Goal: Information Seeking & Learning: Learn about a topic

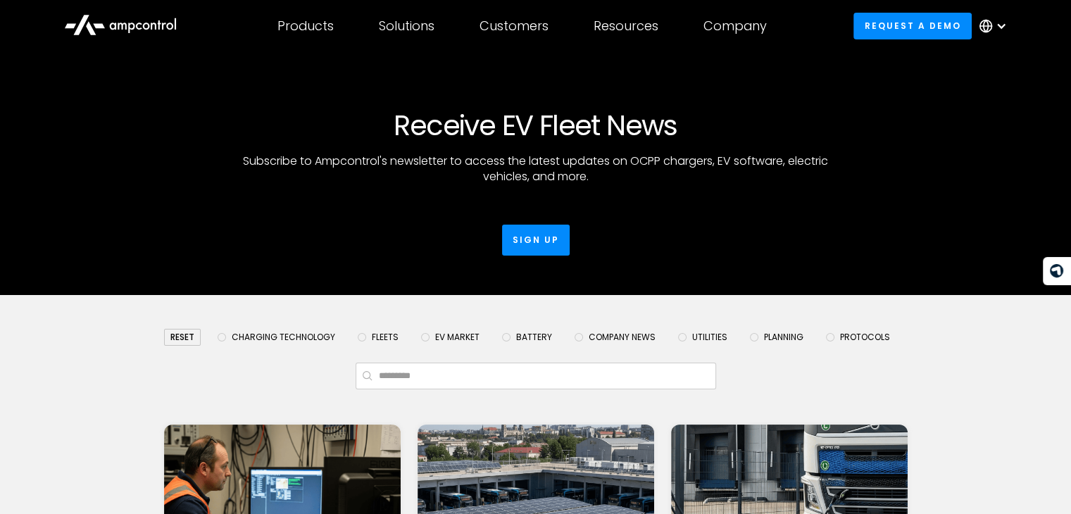
click at [450, 339] on span "EV Market" at bounding box center [457, 337] width 44 height 11
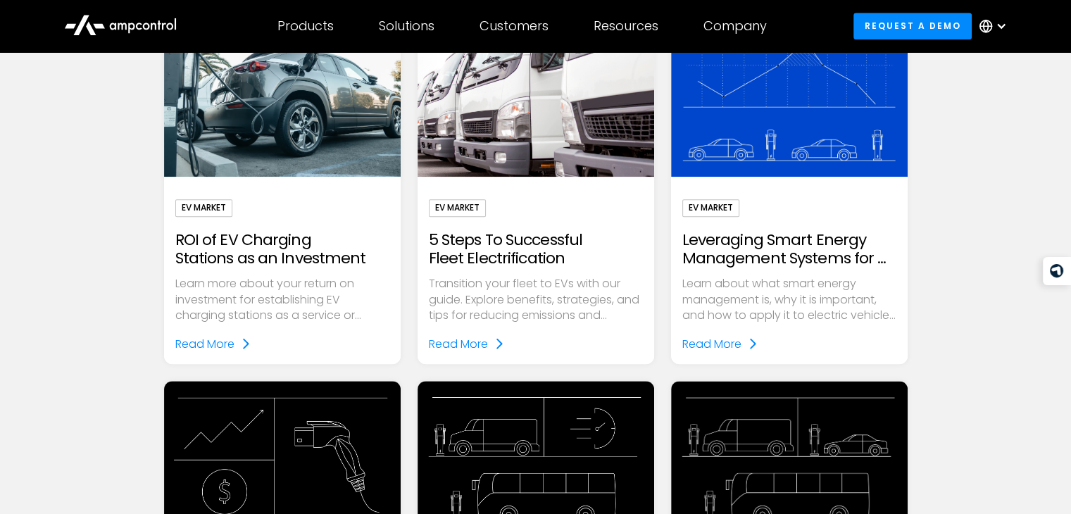
scroll to position [1132, 0]
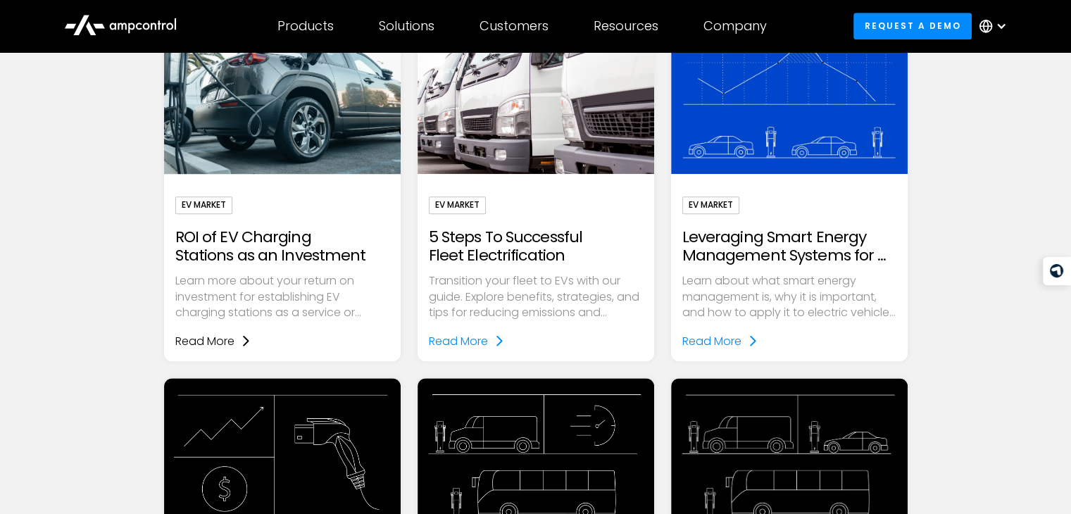
click at [233, 344] on div "Read More" at bounding box center [204, 341] width 59 height 18
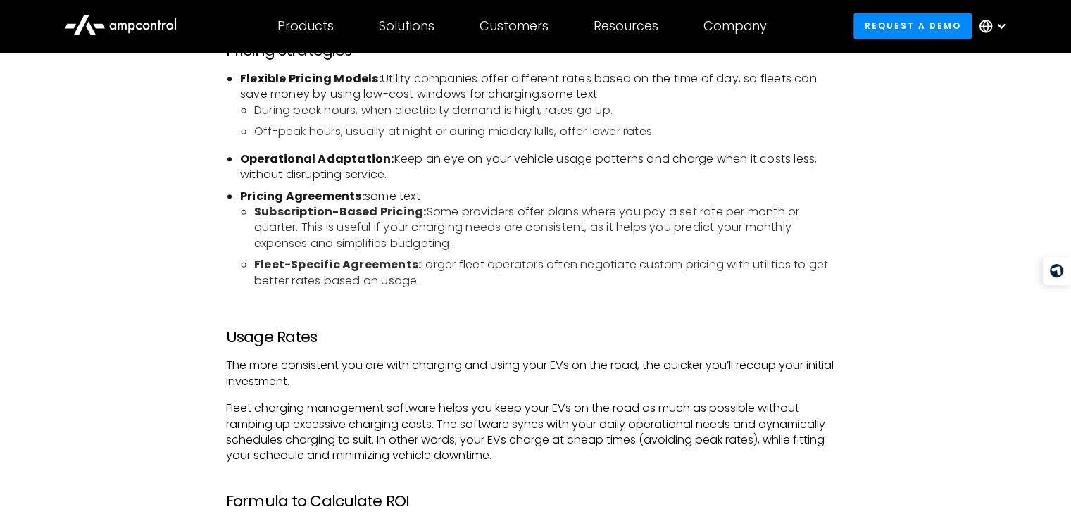
scroll to position [1101, 0]
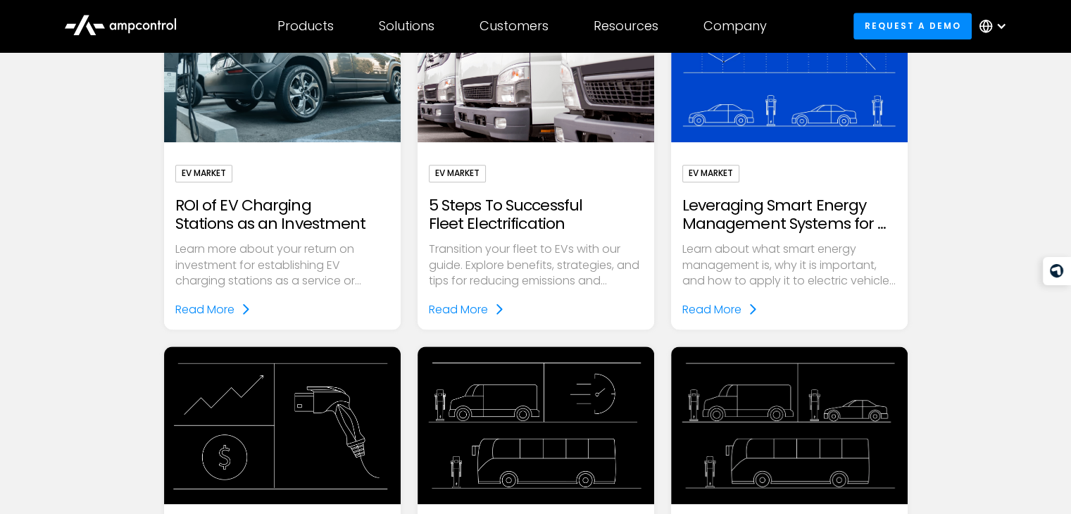
scroll to position [1169, 0]
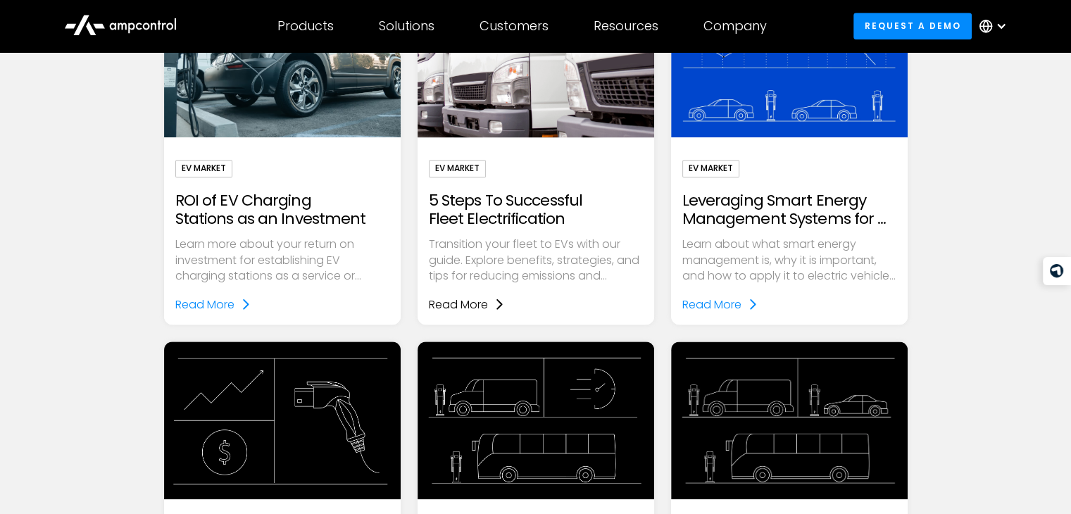
click at [470, 311] on div "Read More" at bounding box center [458, 305] width 59 height 18
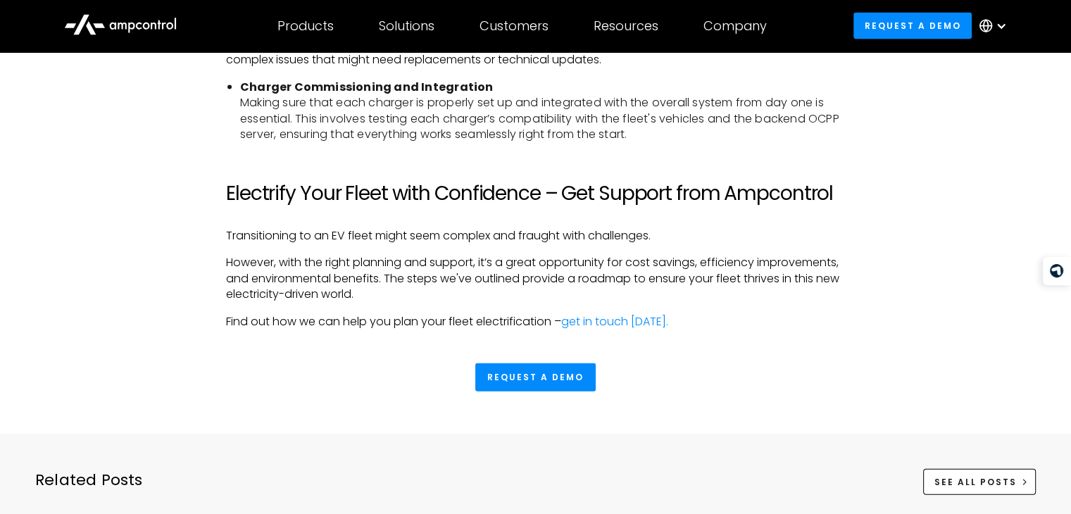
scroll to position [3168, 0]
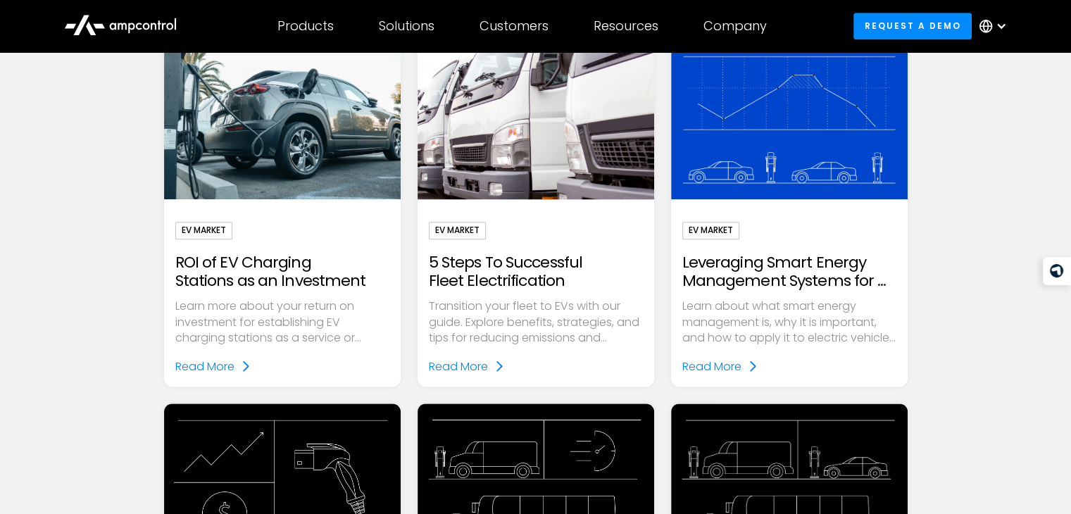
scroll to position [1079, 0]
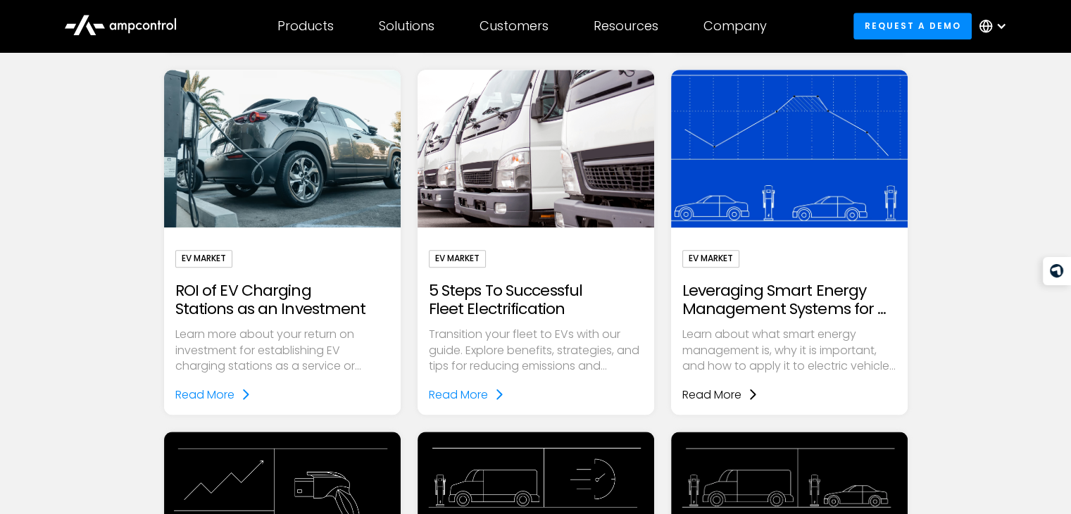
click at [706, 399] on div "Read More" at bounding box center [711, 395] width 59 height 18
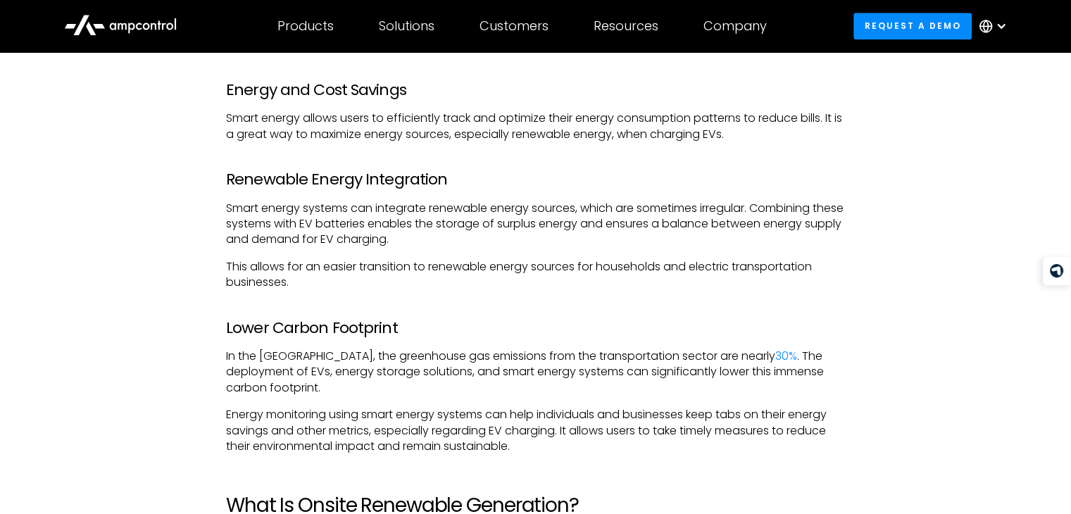
scroll to position [1748, 0]
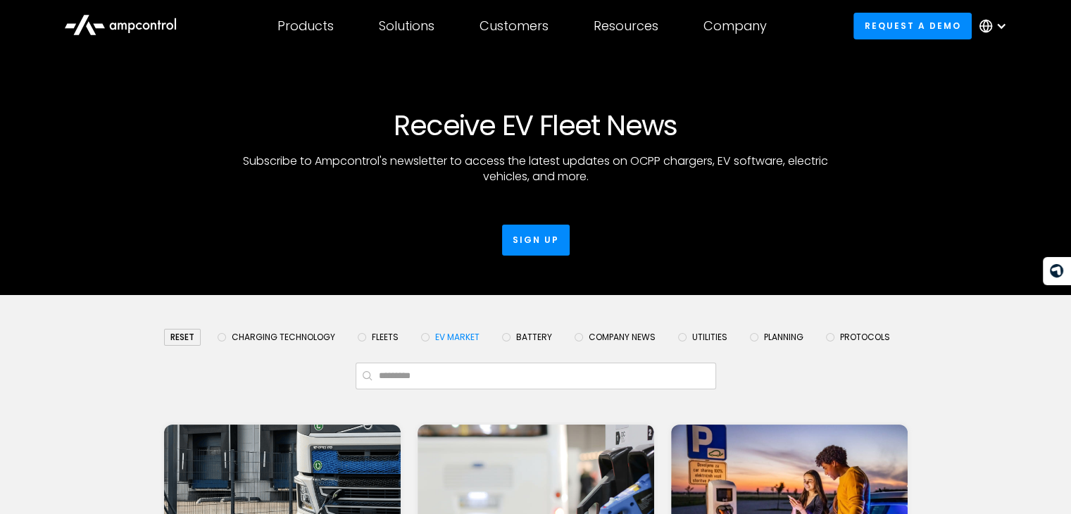
click at [597, 338] on span "Company News" at bounding box center [622, 337] width 67 height 11
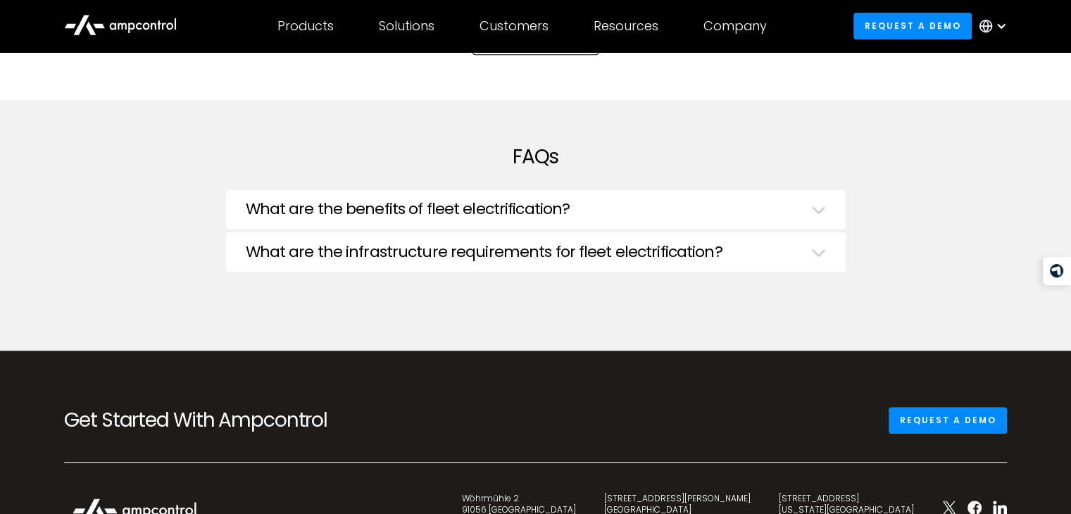
scroll to position [656, 0]
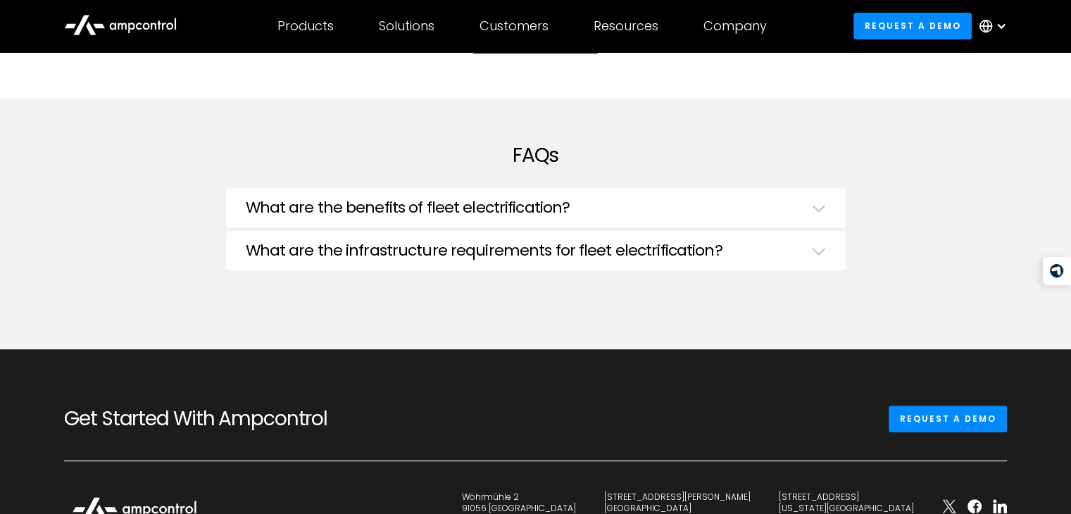
click at [488, 199] on h3 "What are the benefits of fleet electrification?" at bounding box center [408, 208] width 325 height 18
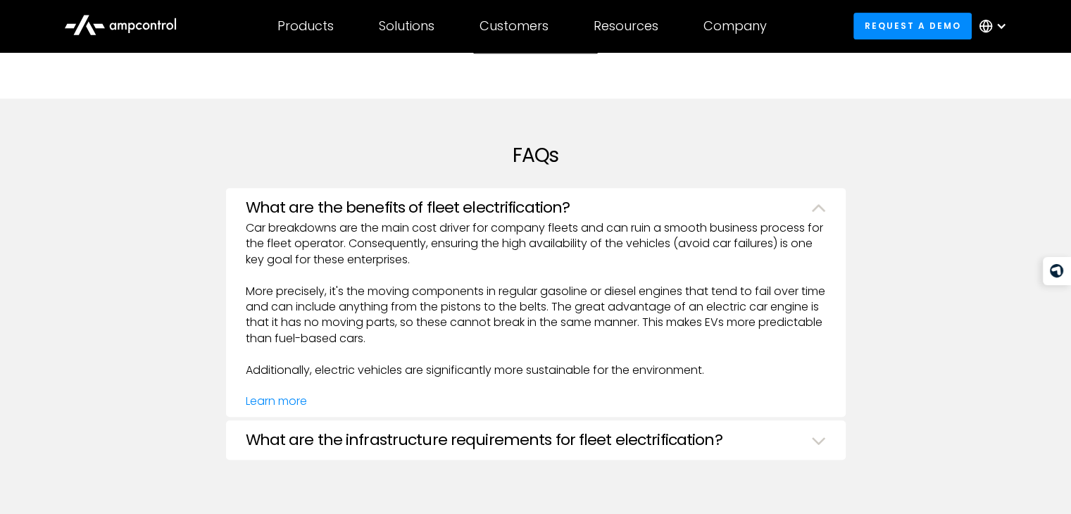
click at [488, 199] on h3 "What are the benefits of fleet electrification?" at bounding box center [408, 208] width 325 height 18
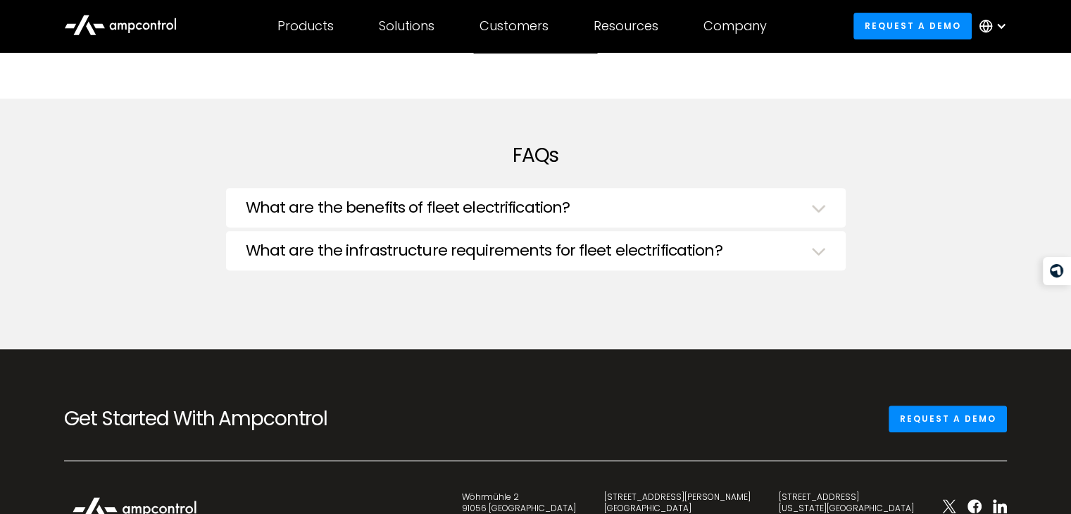
click at [487, 257] on h3 "What are the infrastructure requirements for fleet electrification?" at bounding box center [484, 251] width 477 height 18
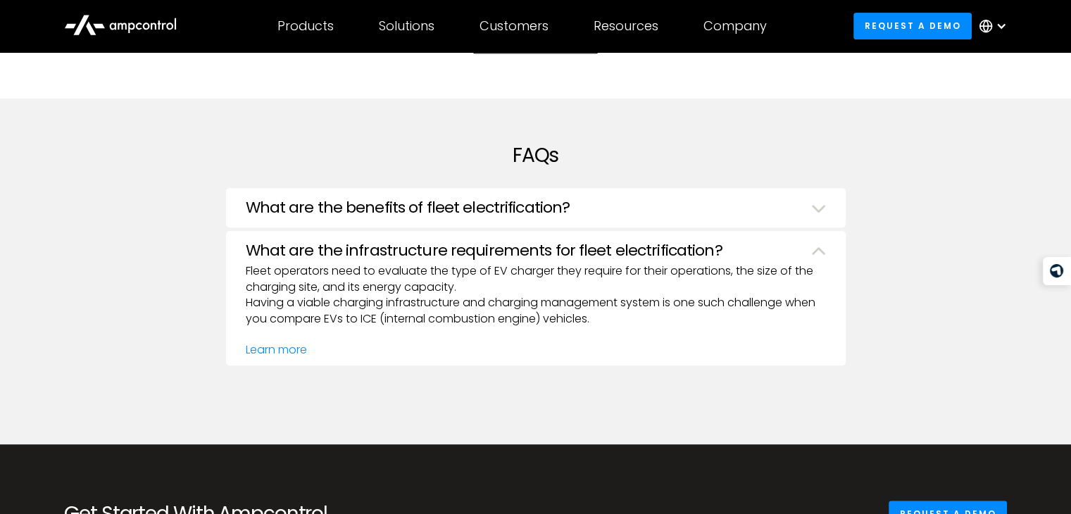
click at [487, 257] on h3 "What are the infrastructure requirements for fleet electrification?" at bounding box center [484, 251] width 477 height 18
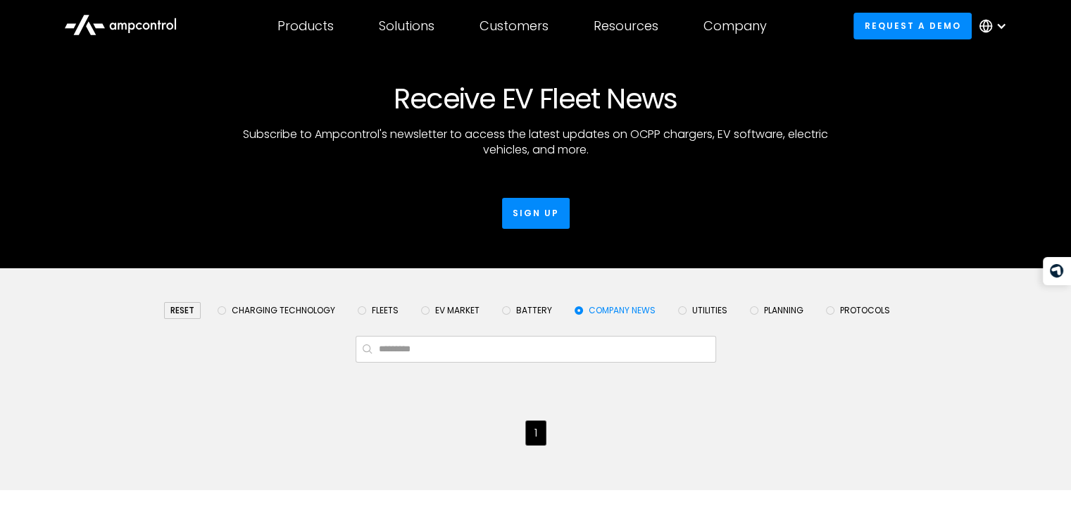
scroll to position [0, 0]
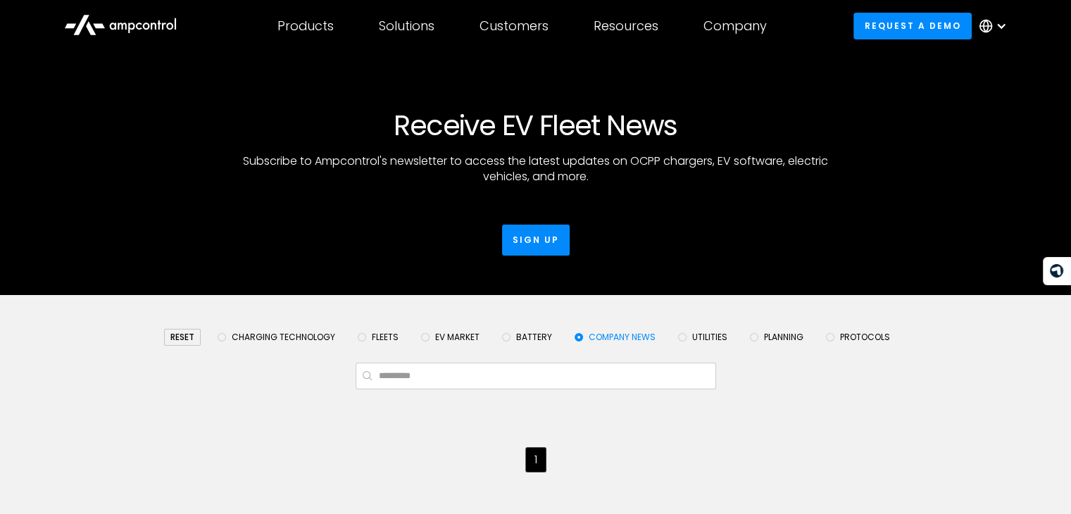
click at [258, 338] on span "Charging Technology" at bounding box center [284, 337] width 104 height 11
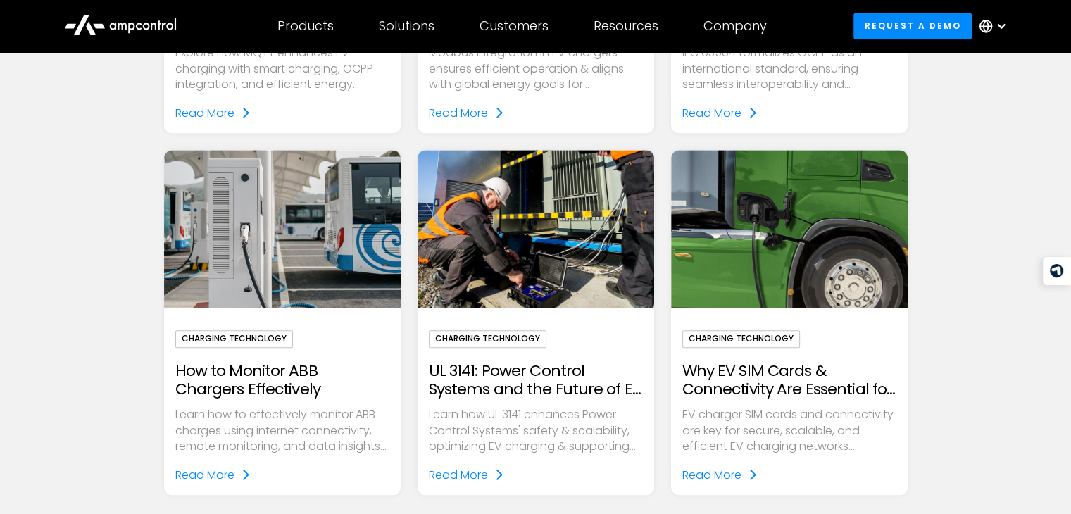
scroll to position [1368, 0]
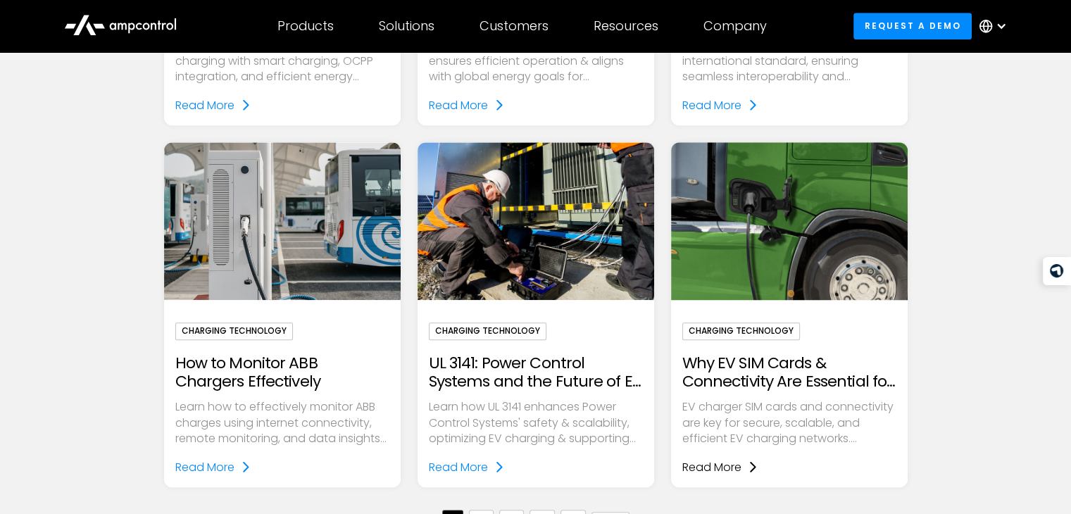
click at [722, 463] on div "Read More" at bounding box center [711, 467] width 59 height 18
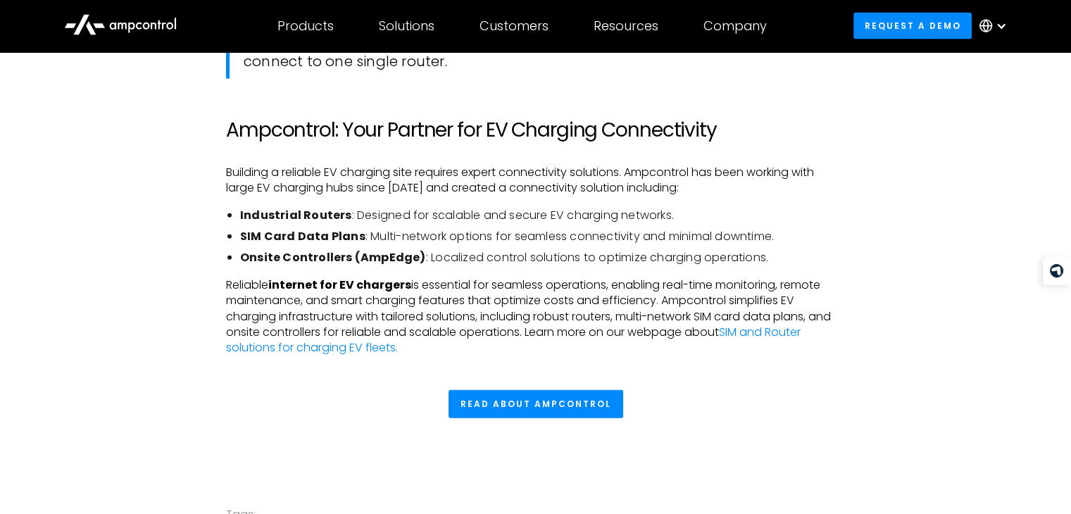
scroll to position [3236, 0]
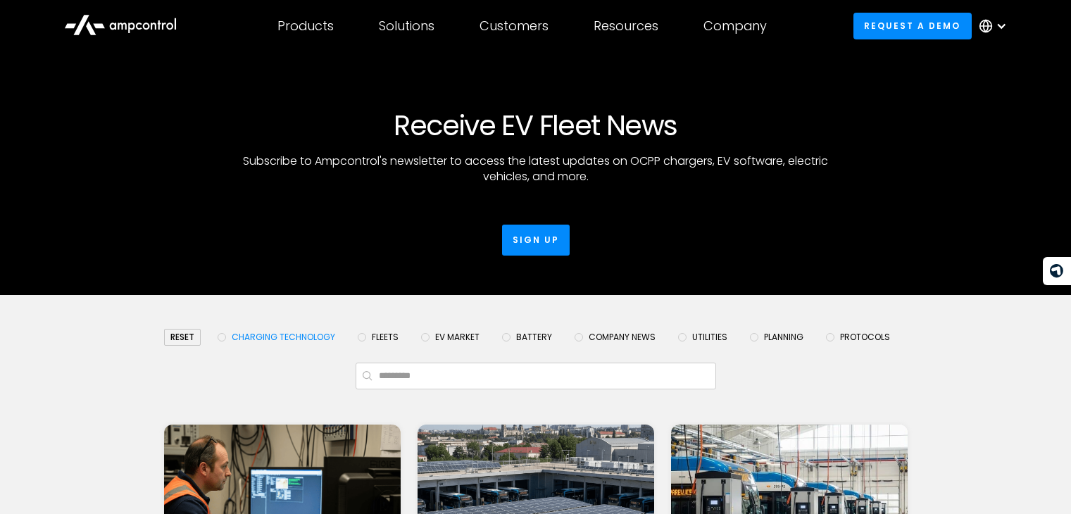
scroll to position [1552, 0]
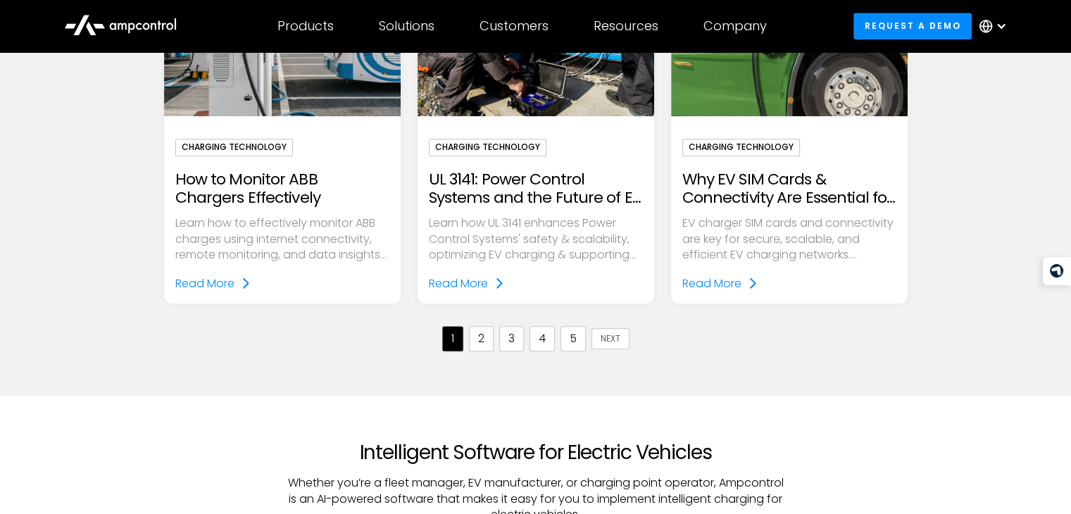
click at [490, 336] on link "2" at bounding box center [481, 338] width 25 height 25
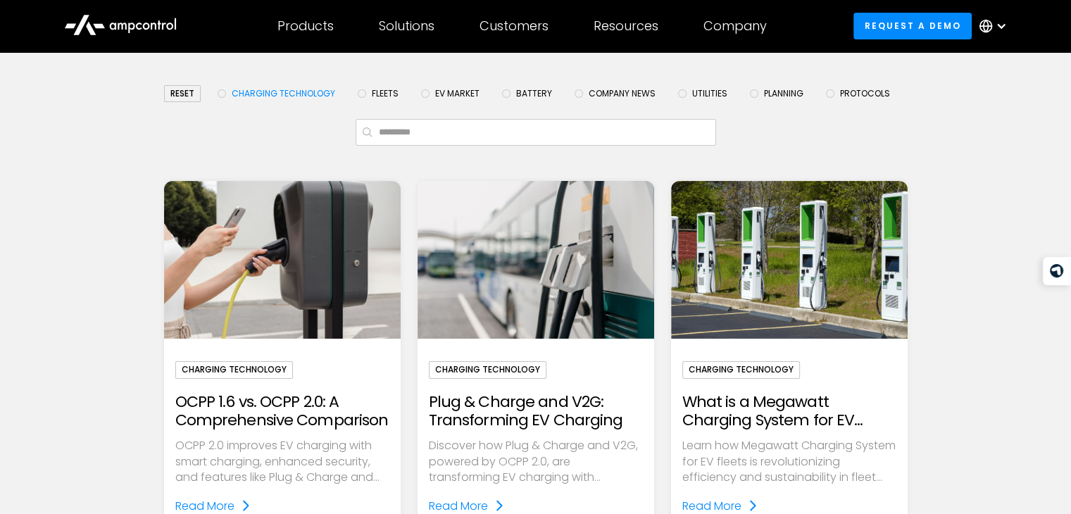
scroll to position [323, 0]
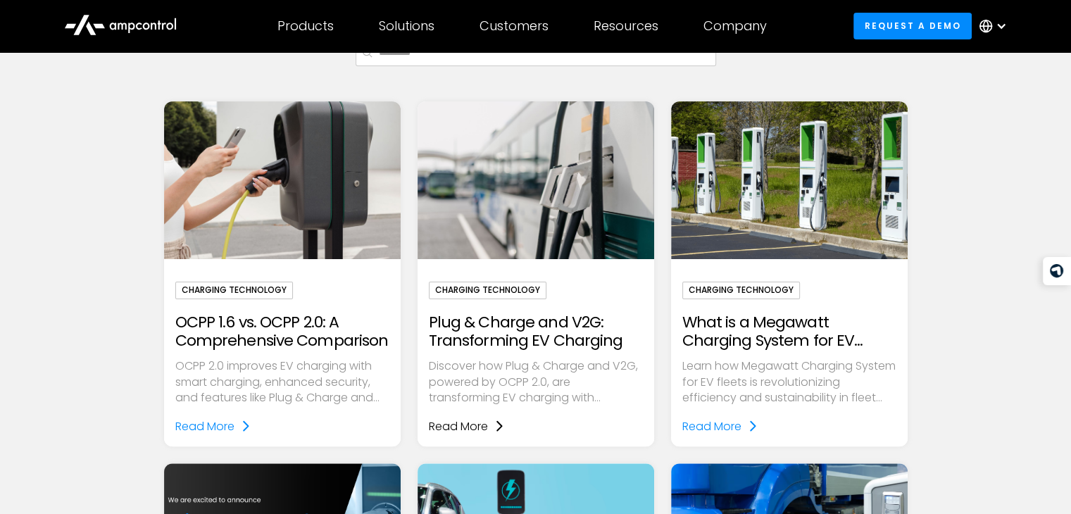
click at [465, 430] on div "Read More" at bounding box center [458, 427] width 59 height 18
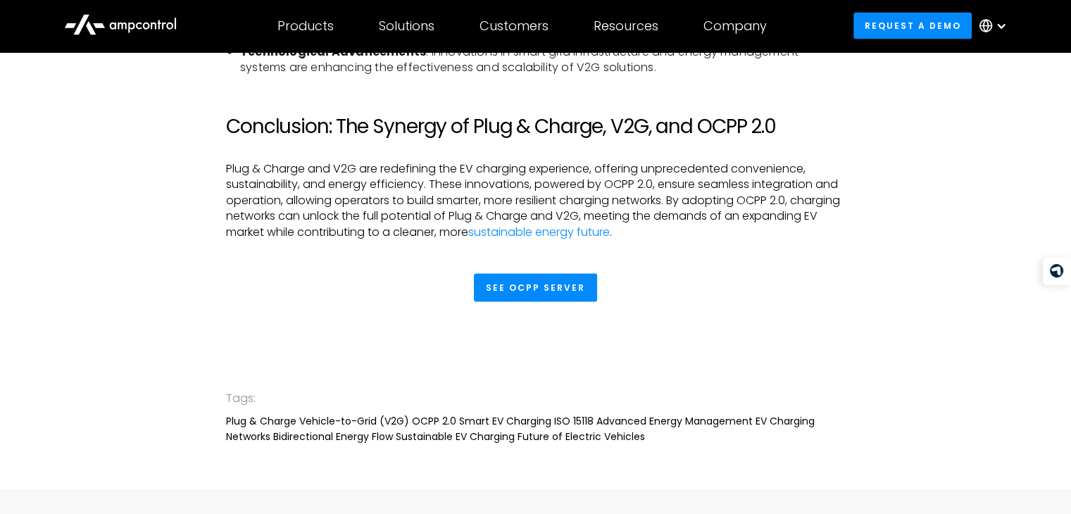
scroll to position [2904, 0]
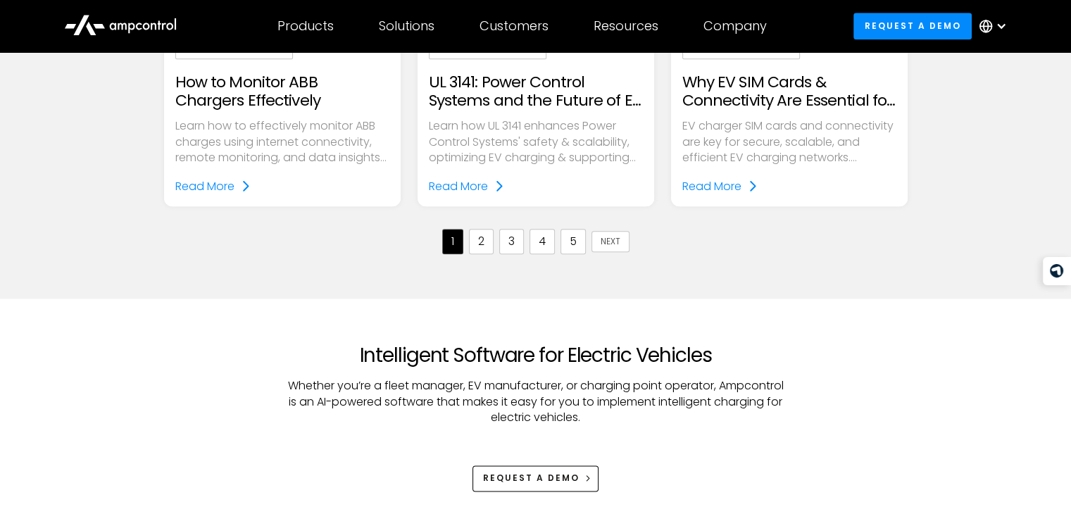
scroll to position [1650, 0]
click at [514, 242] on link "3" at bounding box center [511, 240] width 25 height 25
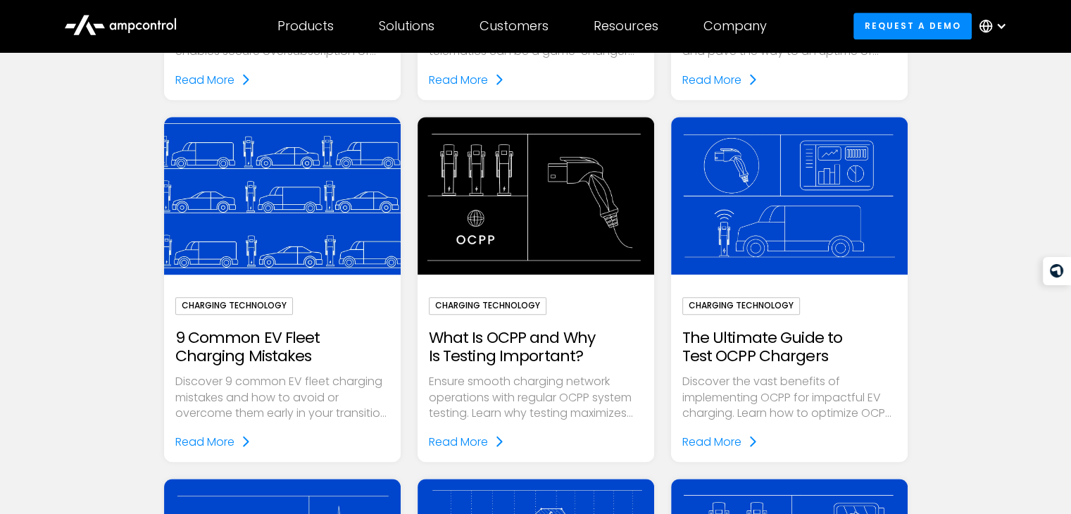
scroll to position [699, 0]
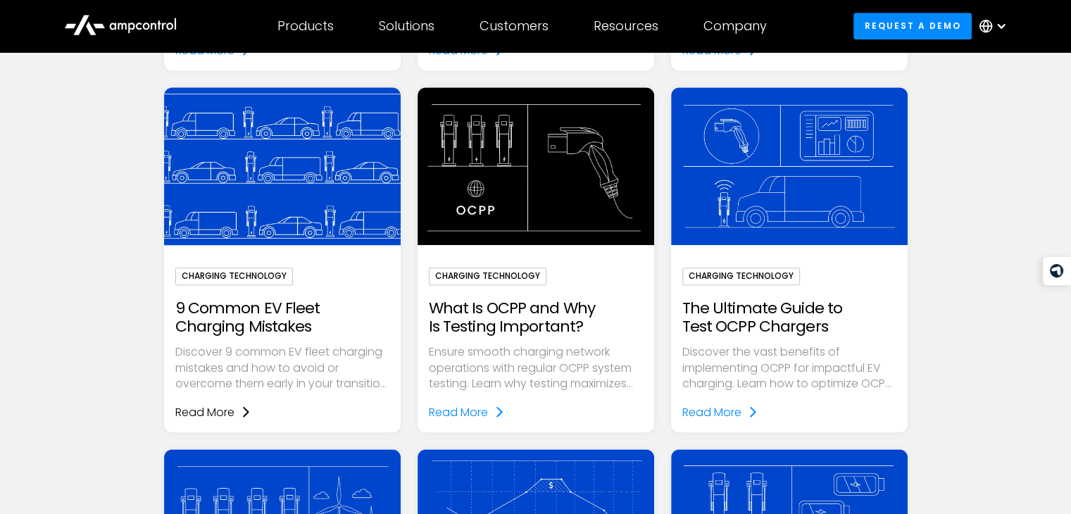
click at [200, 410] on div "Read More" at bounding box center [204, 412] width 59 height 18
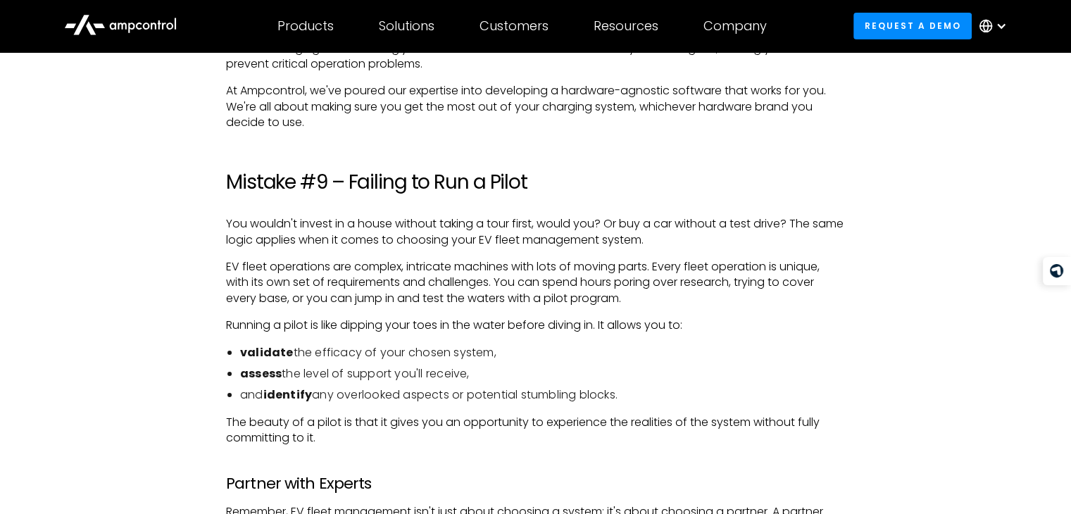
scroll to position [4782, 0]
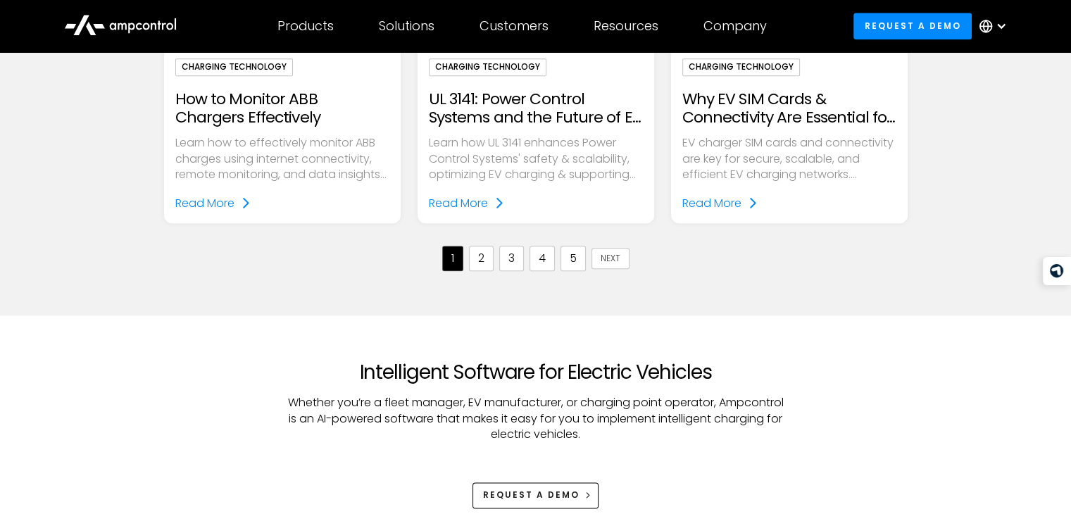
scroll to position [1631, 0]
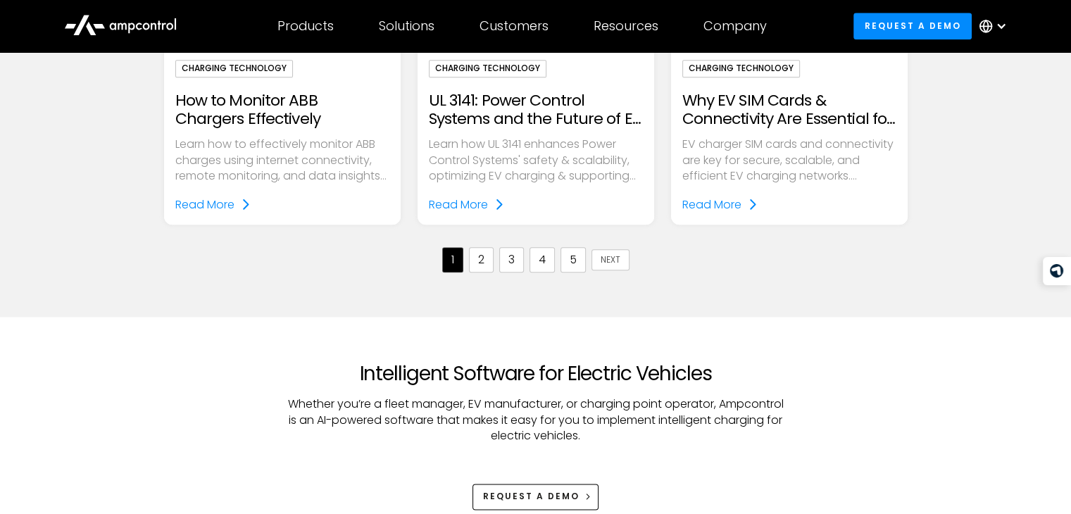
click at [518, 262] on link "3" at bounding box center [511, 259] width 25 height 25
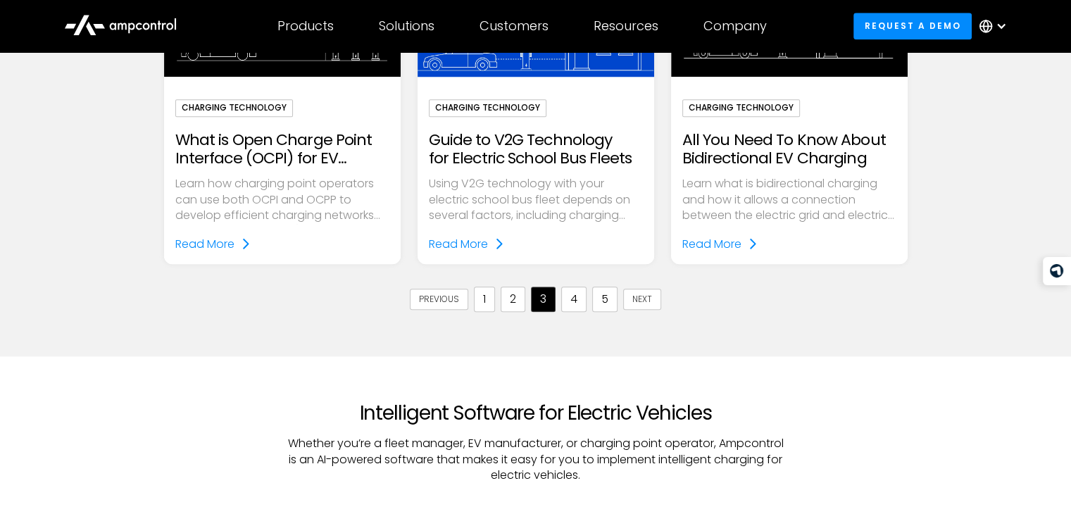
scroll to position [1600, 0]
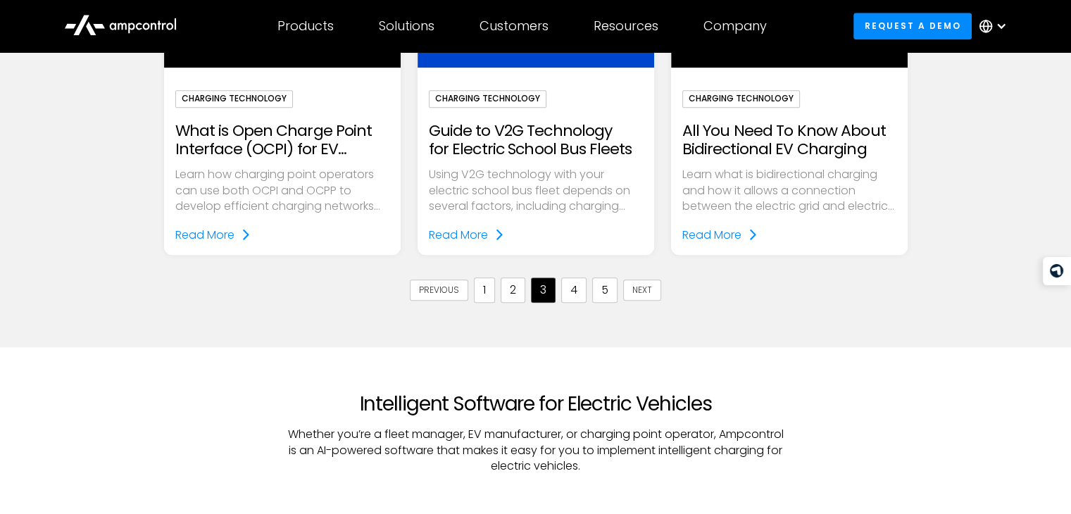
click at [576, 281] on link "4" at bounding box center [573, 289] width 25 height 25
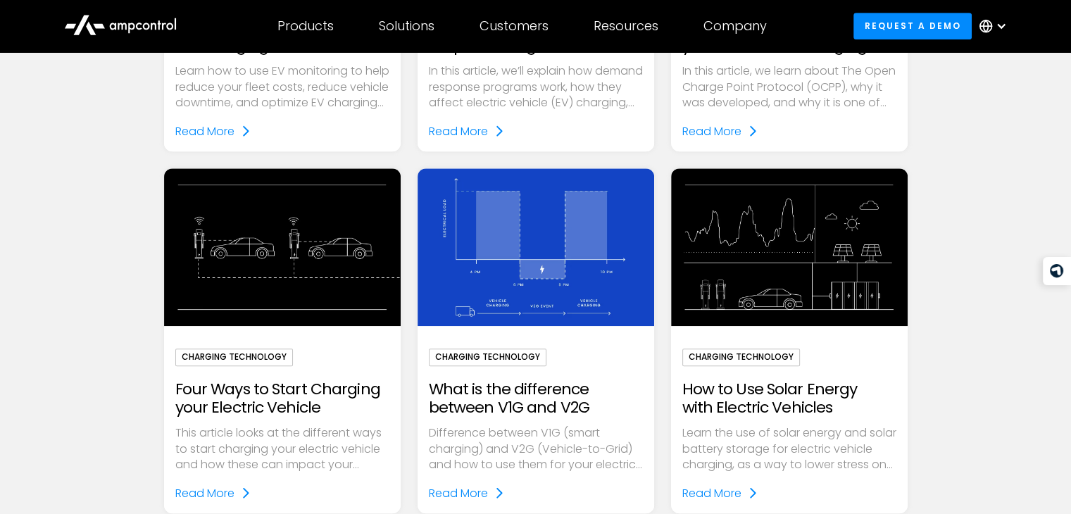
scroll to position [981, 0]
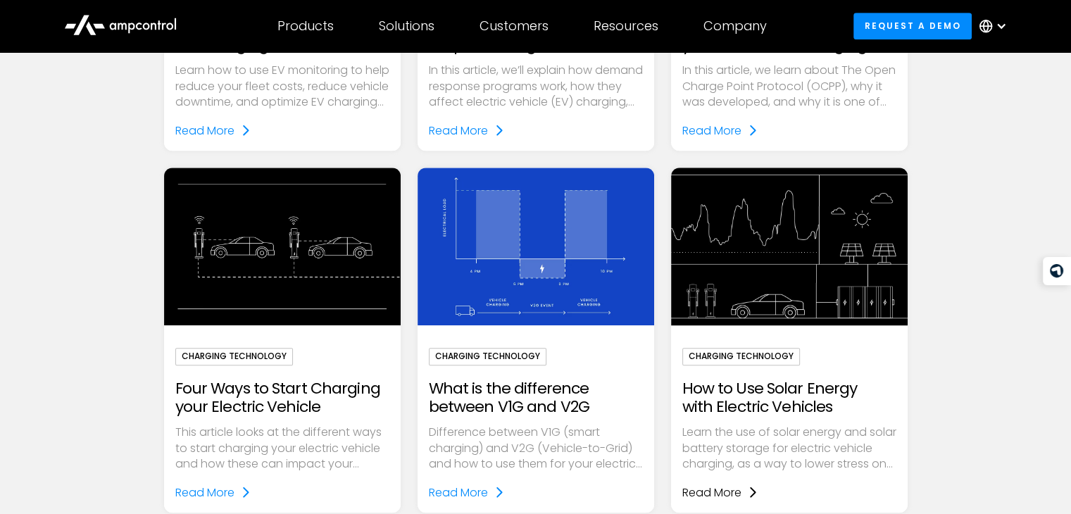
click at [727, 491] on div "Read More" at bounding box center [711, 493] width 59 height 18
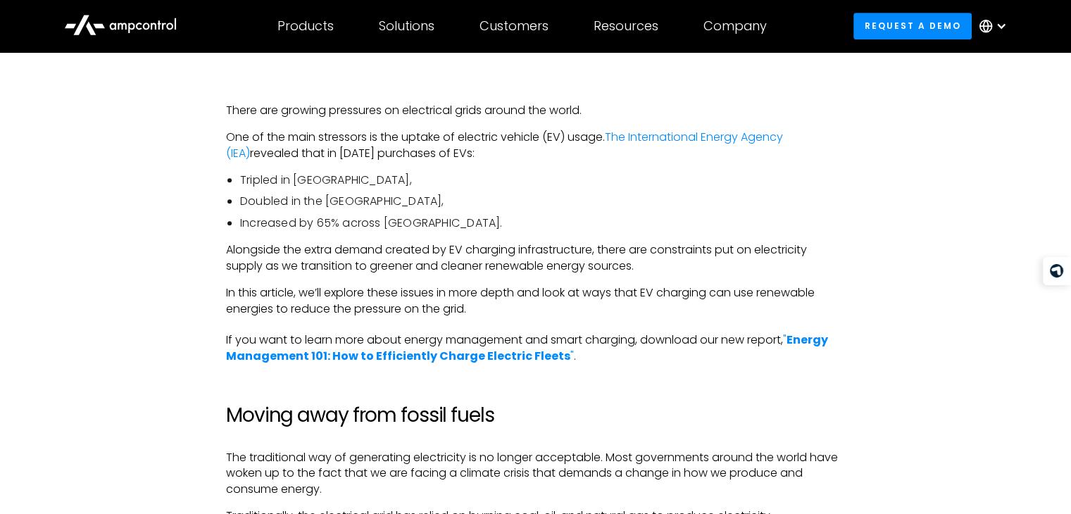
scroll to position [729, 0]
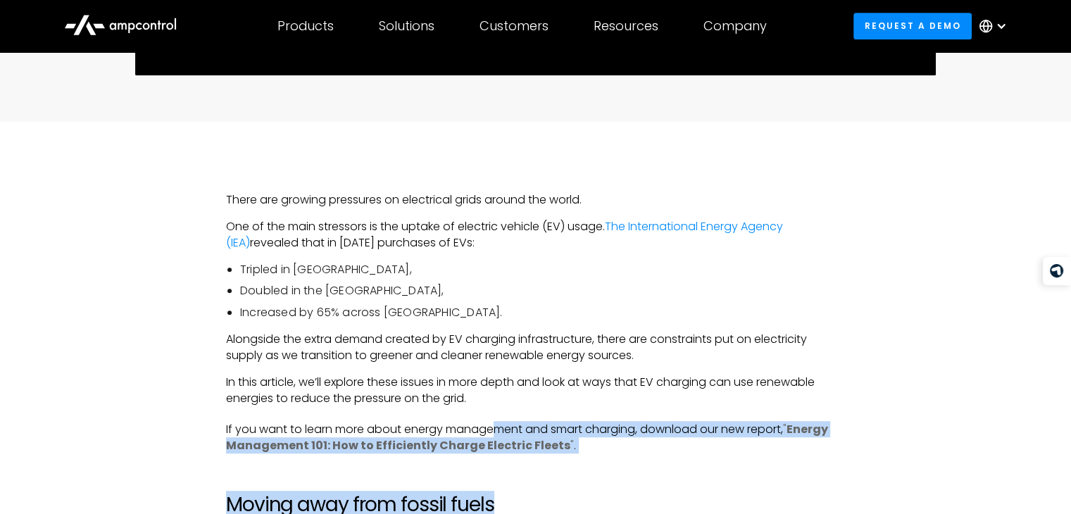
drag, startPoint x: 0, startPoint y: 0, endPoint x: 492, endPoint y: 437, distance: 658.3
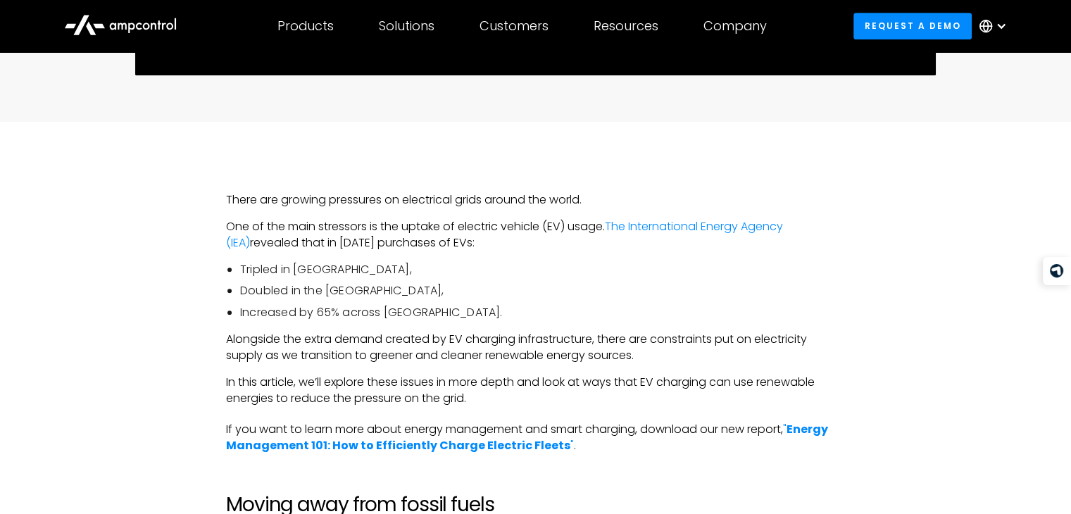
click at [494, 308] on li "Increased by 65% across [GEOGRAPHIC_DATA]." at bounding box center [542, 312] width 605 height 15
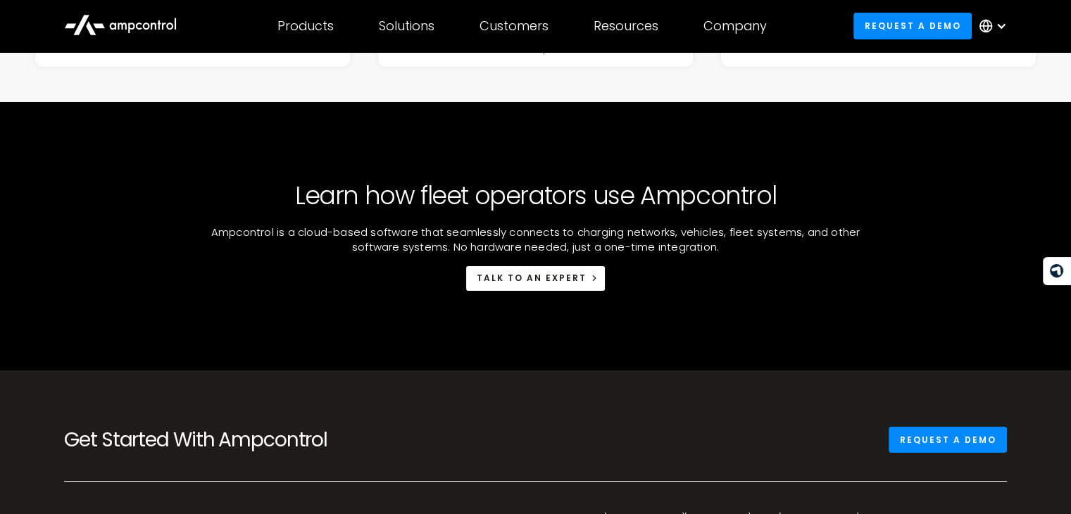
scroll to position [5094, 0]
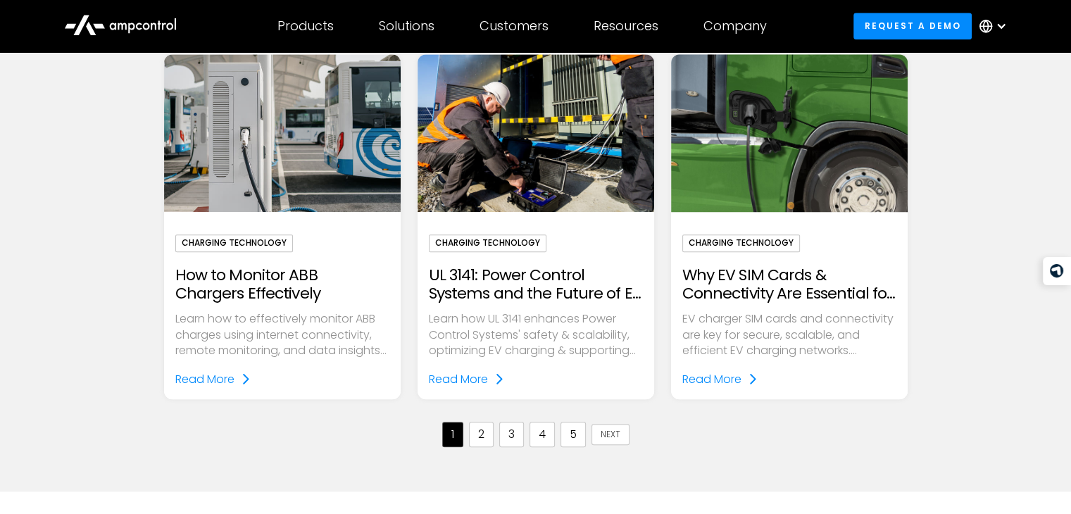
scroll to position [1455, 0]
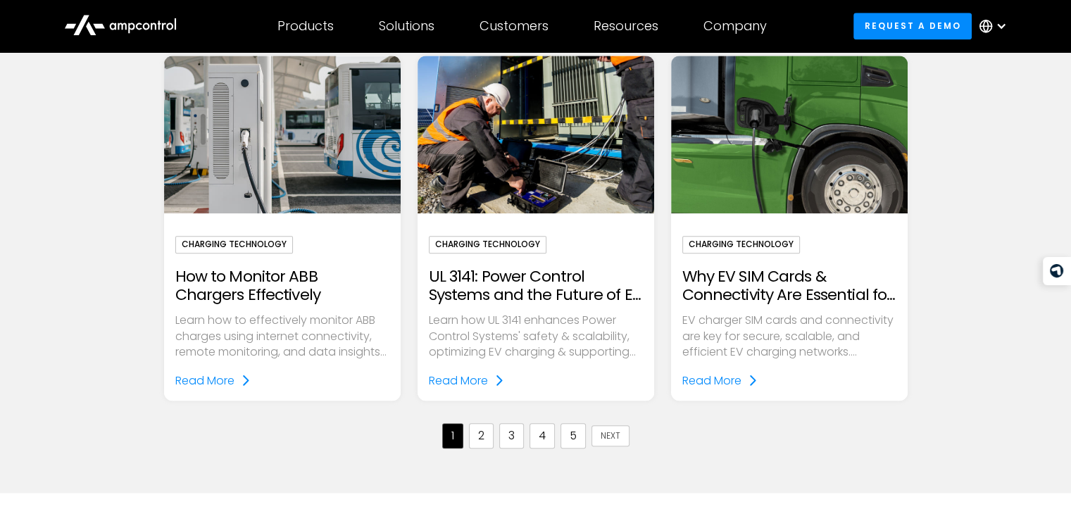
click at [563, 439] on link "5" at bounding box center [572, 435] width 25 height 25
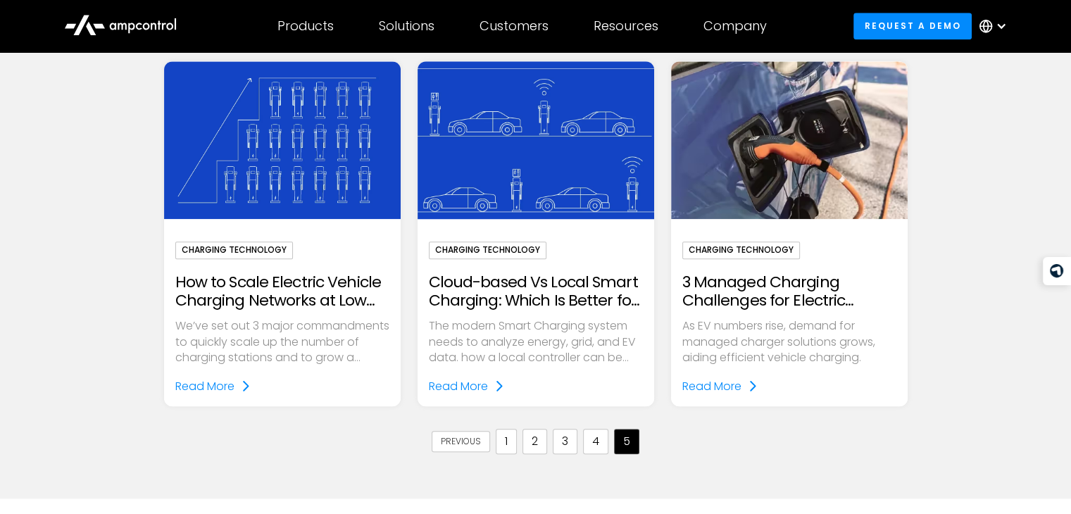
scroll to position [1450, 0]
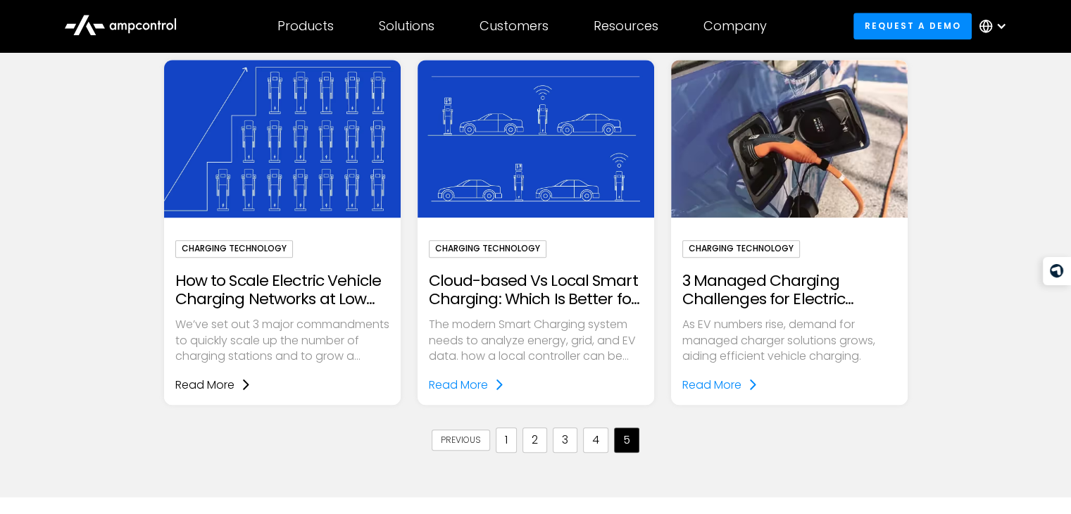
click at [213, 384] on div "Read More" at bounding box center [204, 385] width 59 height 18
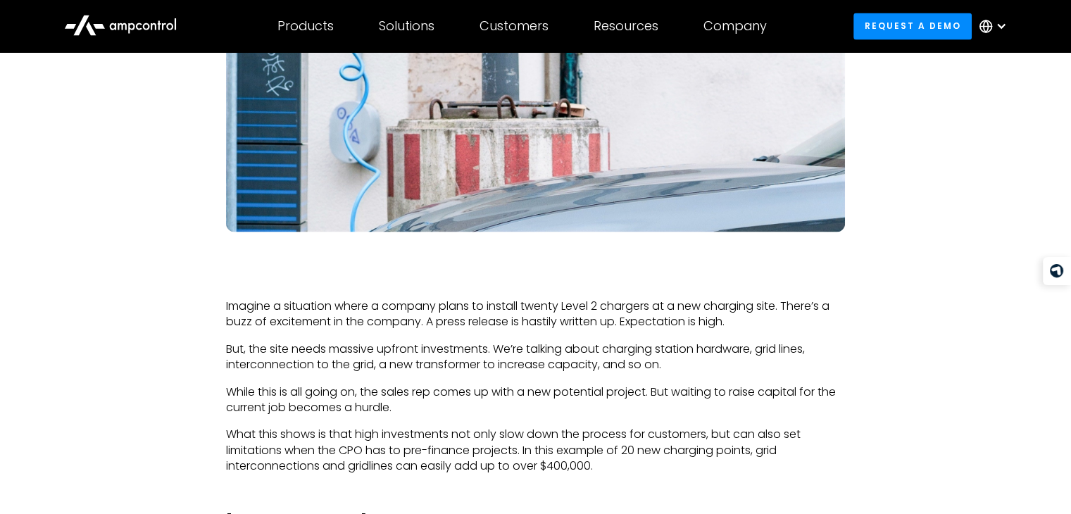
scroll to position [2450, 0]
